Goal: Task Accomplishment & Management: Manage account settings

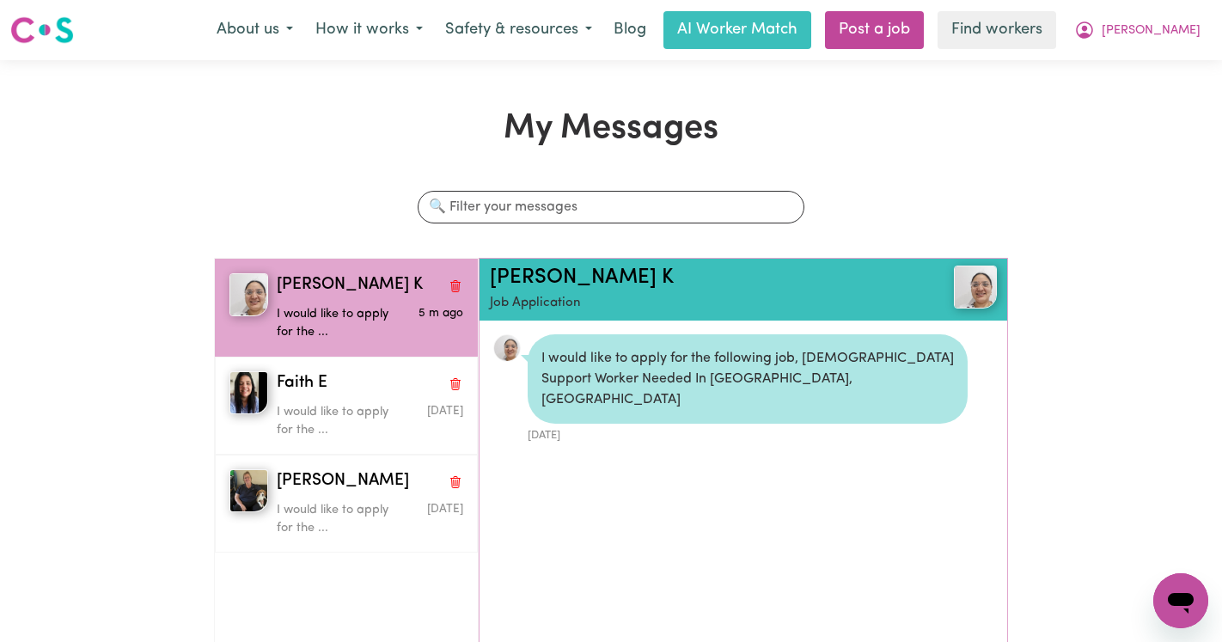
click at [1189, 11] on div "About us How it works Safety & resources Blog AI Worker Match Post a job Find w…" at bounding box center [708, 30] width 1006 height 38
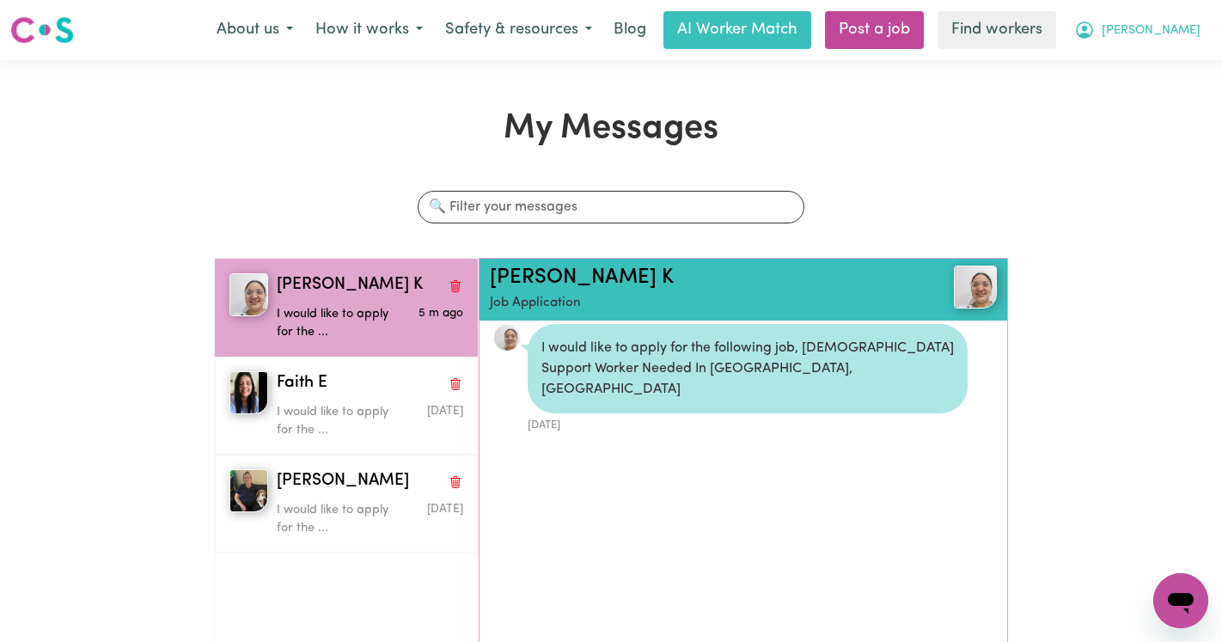
click at [1182, 27] on span "[PERSON_NAME]" at bounding box center [1150, 30] width 99 height 19
click at [1146, 115] on div "My Dashboard Logout" at bounding box center [1142, 83] width 137 height 66
click at [1147, 98] on link "Logout" at bounding box center [1143, 98] width 136 height 33
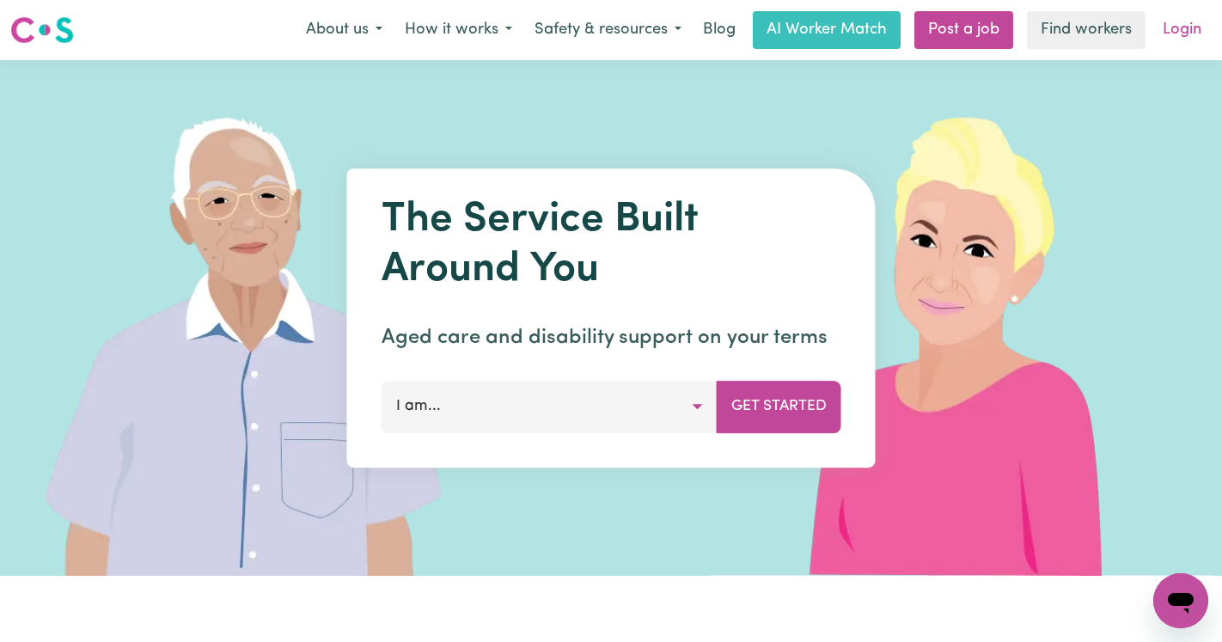
click at [1175, 42] on link "Login" at bounding box center [1181, 30] width 59 height 38
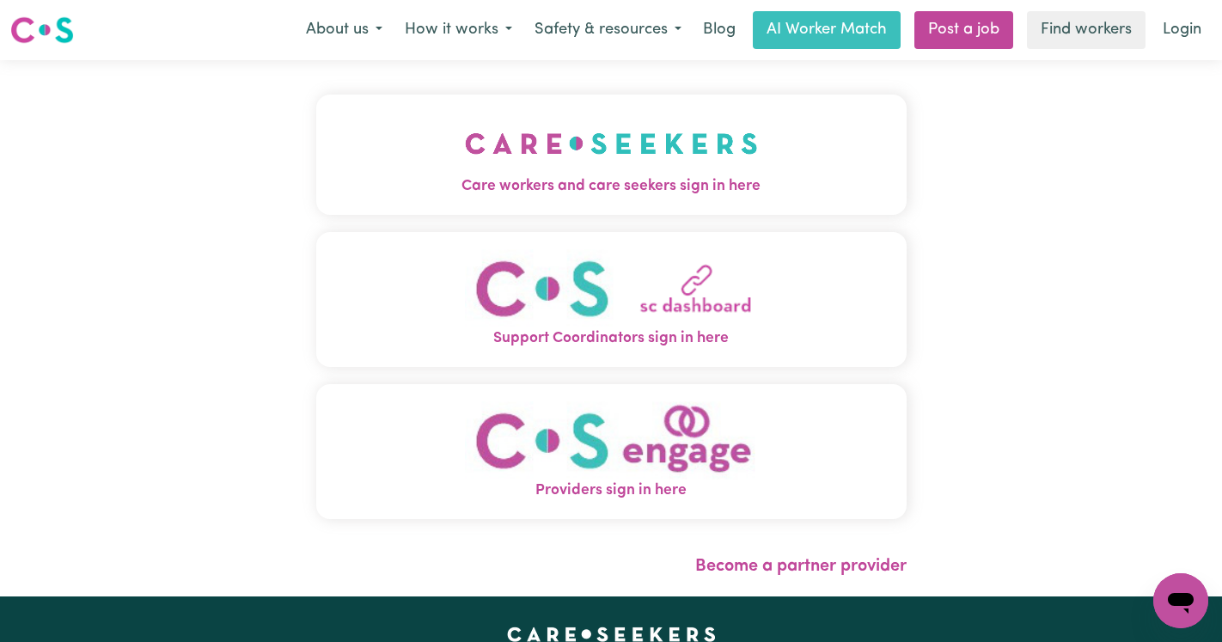
click at [652, 126] on button "Care workers and care seekers sign in here" at bounding box center [611, 154] width 590 height 120
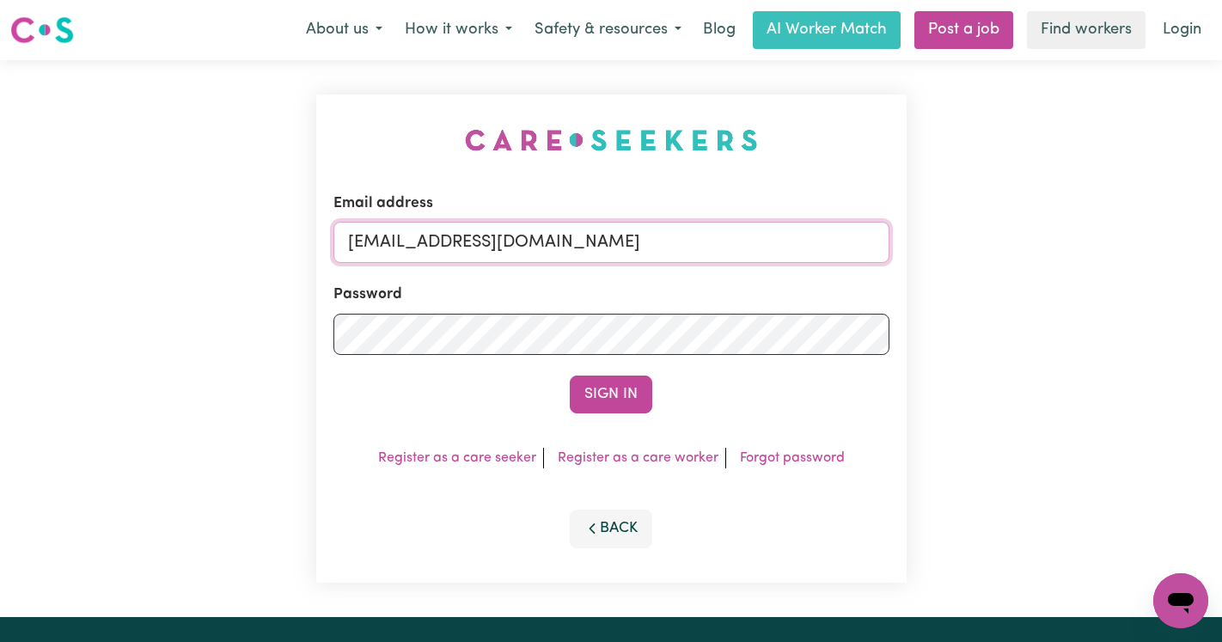
drag, startPoint x: 712, startPoint y: 257, endPoint x: 438, endPoint y: 244, distance: 274.3
click at [438, 244] on input "superuser~RhondaCF@careseekers.com.au" at bounding box center [611, 242] width 556 height 41
paste input "Shehran"
type input "superuser~ShehranCF@careseekers.com.au"
click at [570, 375] on button "Sign In" at bounding box center [611, 394] width 82 height 38
